Goal: Transaction & Acquisition: Purchase product/service

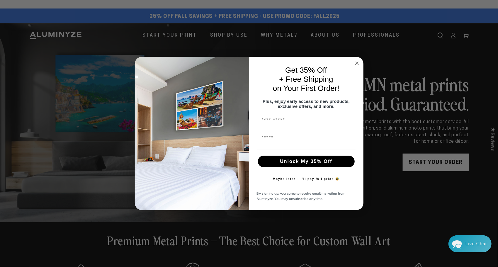
click at [357, 61] on circle "Close dialog" at bounding box center [356, 63] width 7 height 7
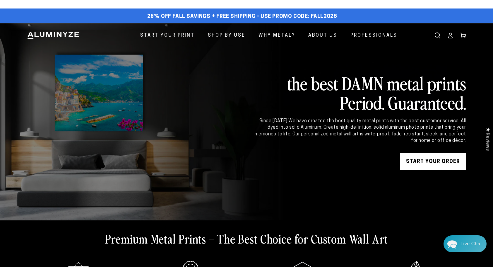
click at [434, 159] on link "START YOUR Order" at bounding box center [433, 162] width 66 height 18
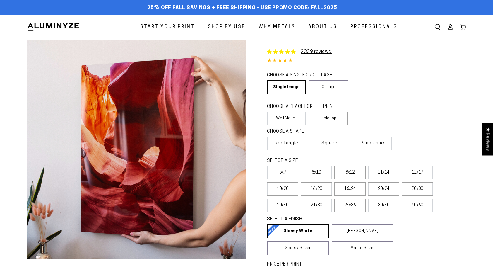
select select "**********"
click at [354, 172] on label "8x12" at bounding box center [350, 172] width 31 height 13
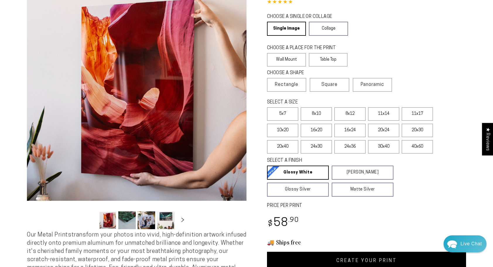
scroll to position [78, 0]
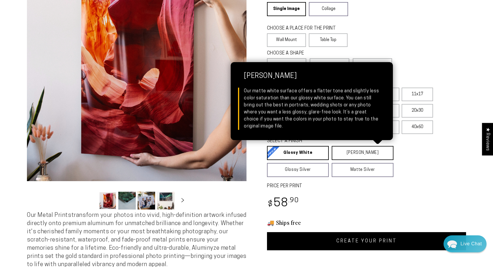
click at [356, 152] on link "Matte White Matte White Our matte white surface offers a flatter tone and sligh…" at bounding box center [363, 153] width 62 height 14
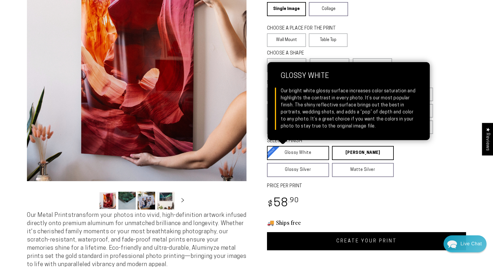
click at [297, 155] on link "Glossy White Glossy White Our bright white glossy surface increases color satur…" at bounding box center [298, 153] width 62 height 14
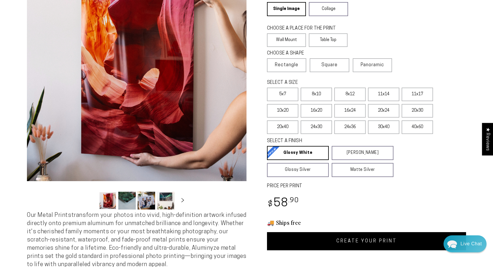
click at [366, 243] on link "CREATE YOUR PRINT" at bounding box center [366, 241] width 199 height 18
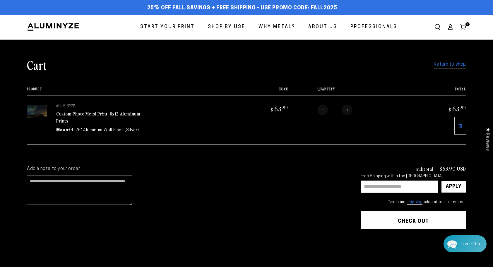
click at [416, 183] on input "text" at bounding box center [400, 187] width 78 height 12
type input "********"
click at [454, 181] on div "Apply" at bounding box center [454, 187] width 16 height 12
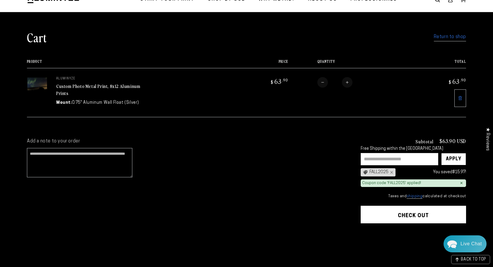
scroll to position [45, 0]
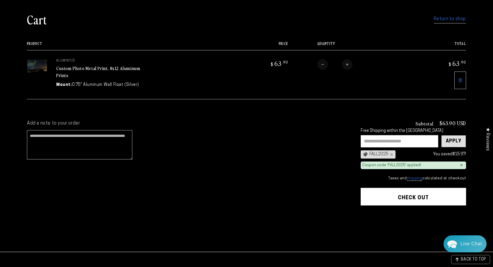
click at [455, 136] on div "Apply" at bounding box center [454, 141] width 16 height 12
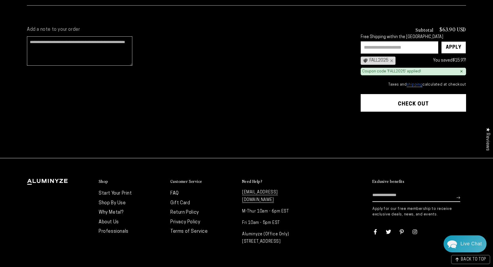
click at [407, 98] on button "Check out" at bounding box center [413, 103] width 105 height 18
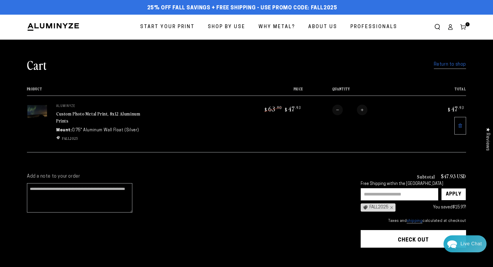
click at [42, 117] on img at bounding box center [37, 112] width 21 height 14
click at [73, 129] on dd "0.75" Aluminum Wall Float (Silver)" at bounding box center [105, 130] width 67 height 6
click at [34, 105] on img at bounding box center [37, 112] width 21 height 14
click at [42, 114] on img at bounding box center [37, 112] width 21 height 14
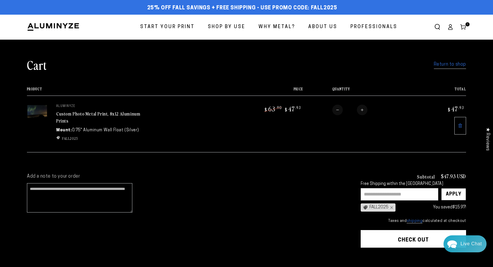
click at [85, 117] on div "Custom Photo Metal Print, 8x12 Aluminum Prints" at bounding box center [100, 117] width 88 height 14
click at [453, 64] on link "Return to shop" at bounding box center [450, 64] width 32 height 8
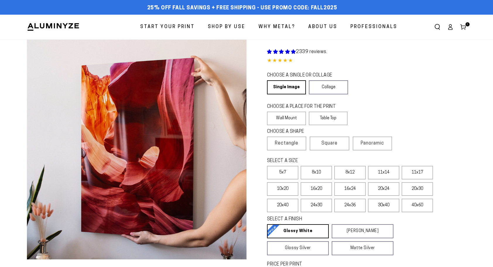
select select "**********"
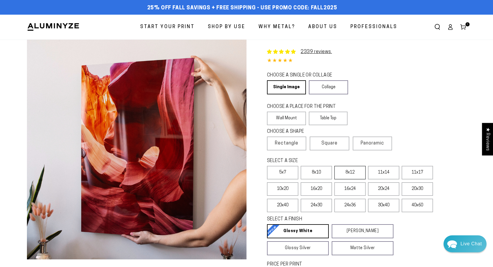
click at [347, 174] on label "8x12" at bounding box center [350, 172] width 31 height 13
